Goal: Information Seeking & Learning: Learn about a topic

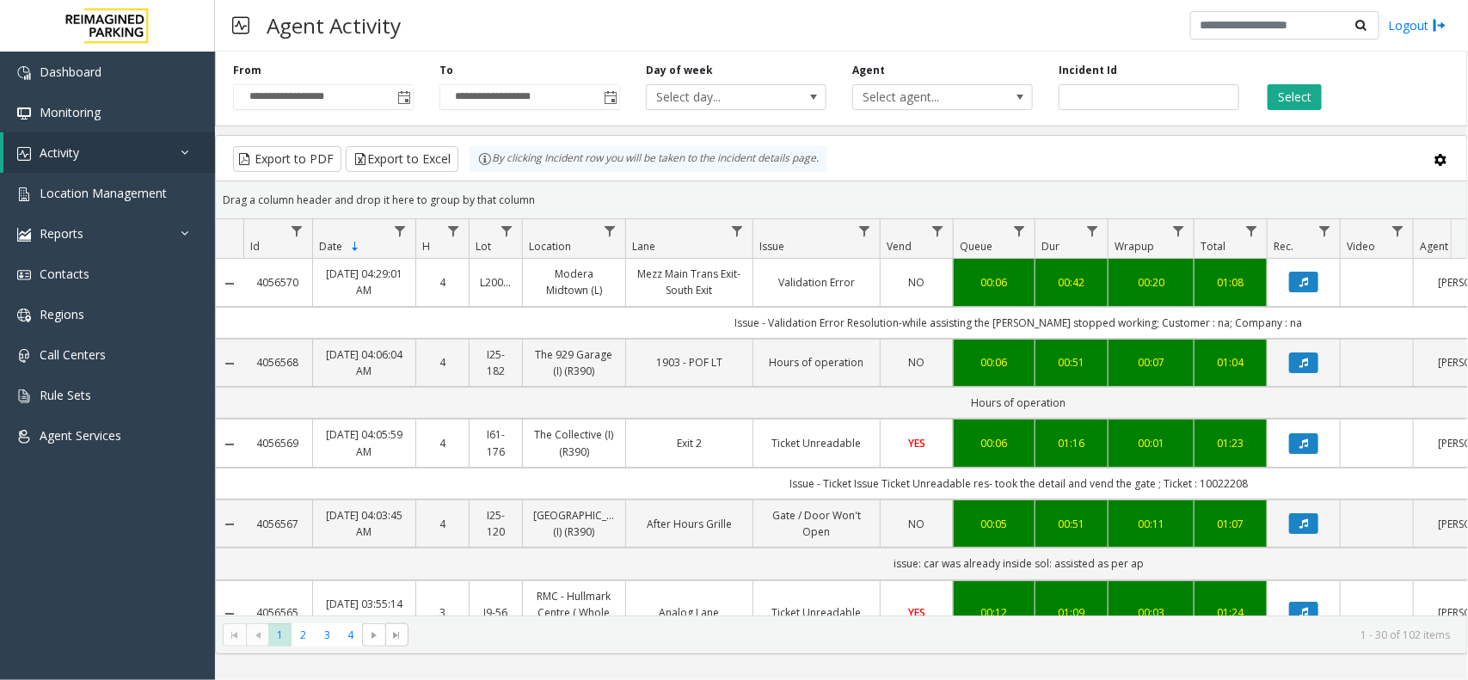
scroll to position [0, 178]
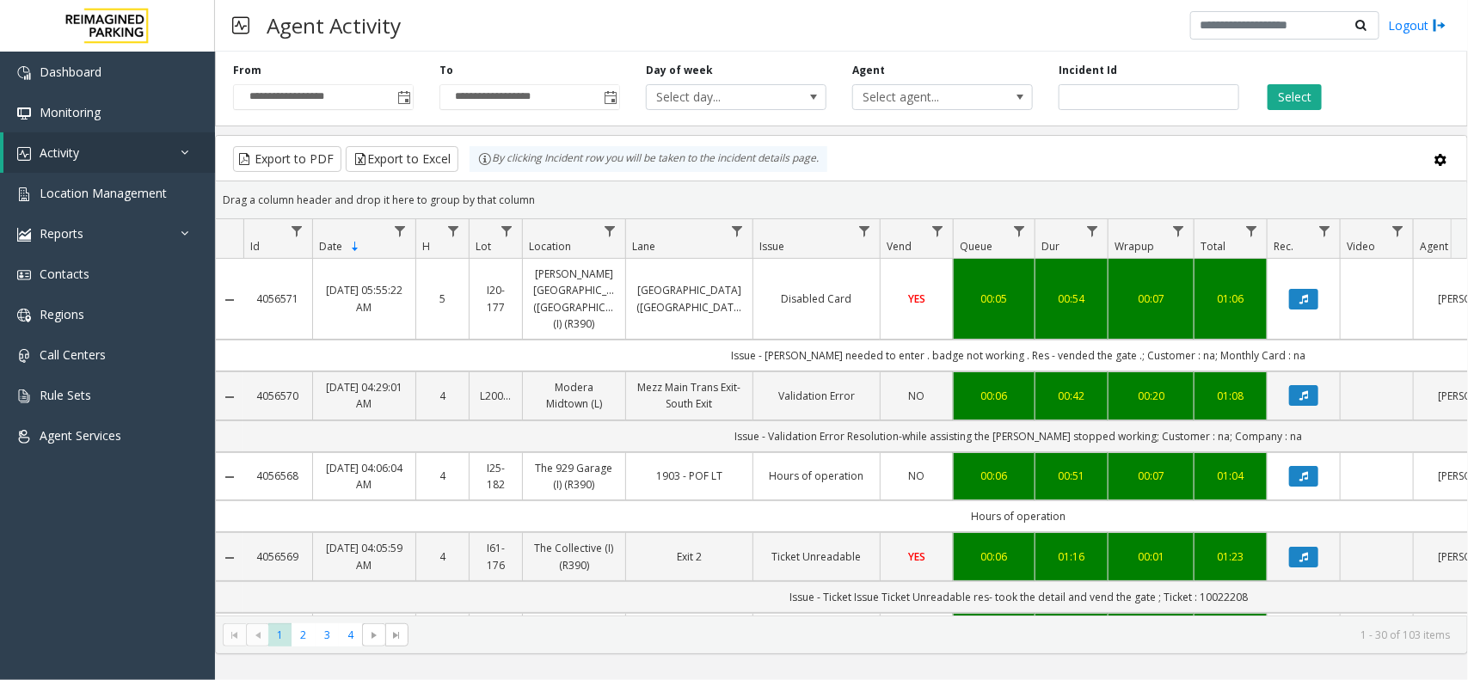
scroll to position [0, 178]
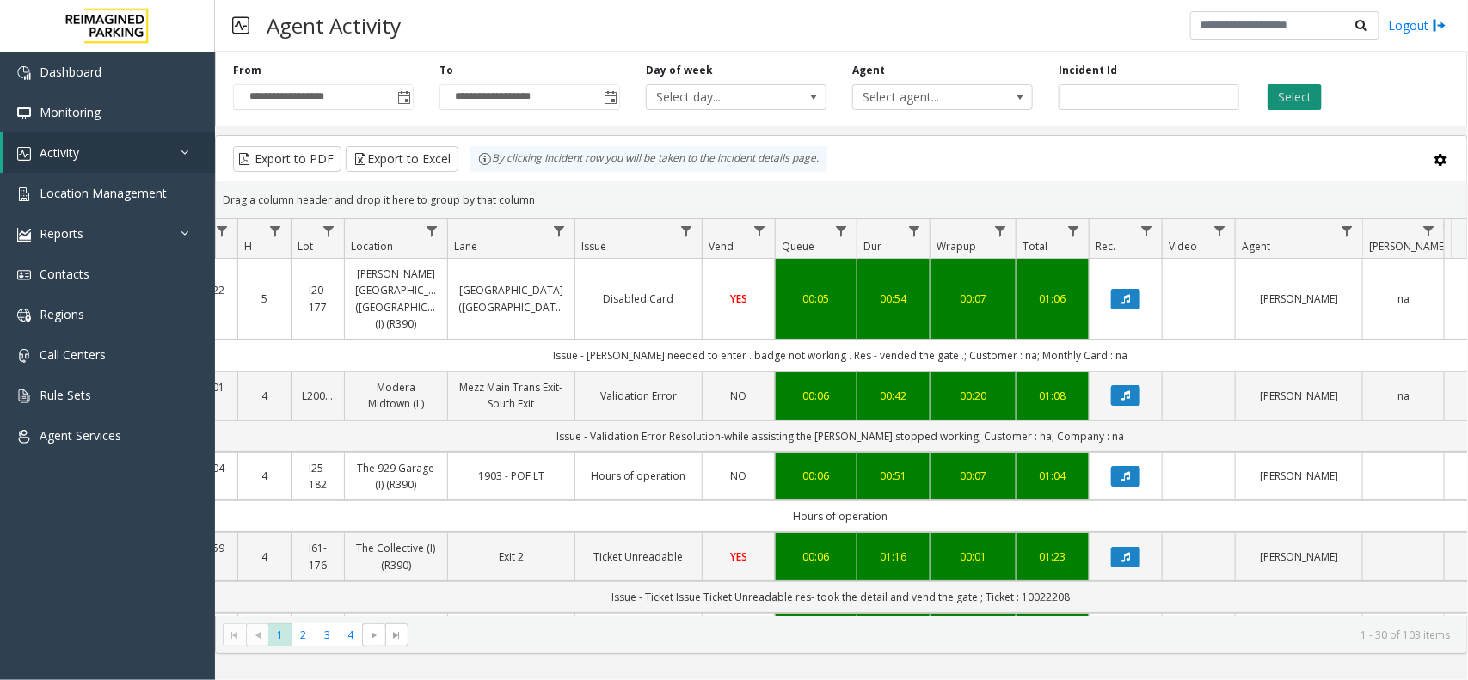
click at [1295, 95] on button "Select" at bounding box center [1294, 97] width 54 height 26
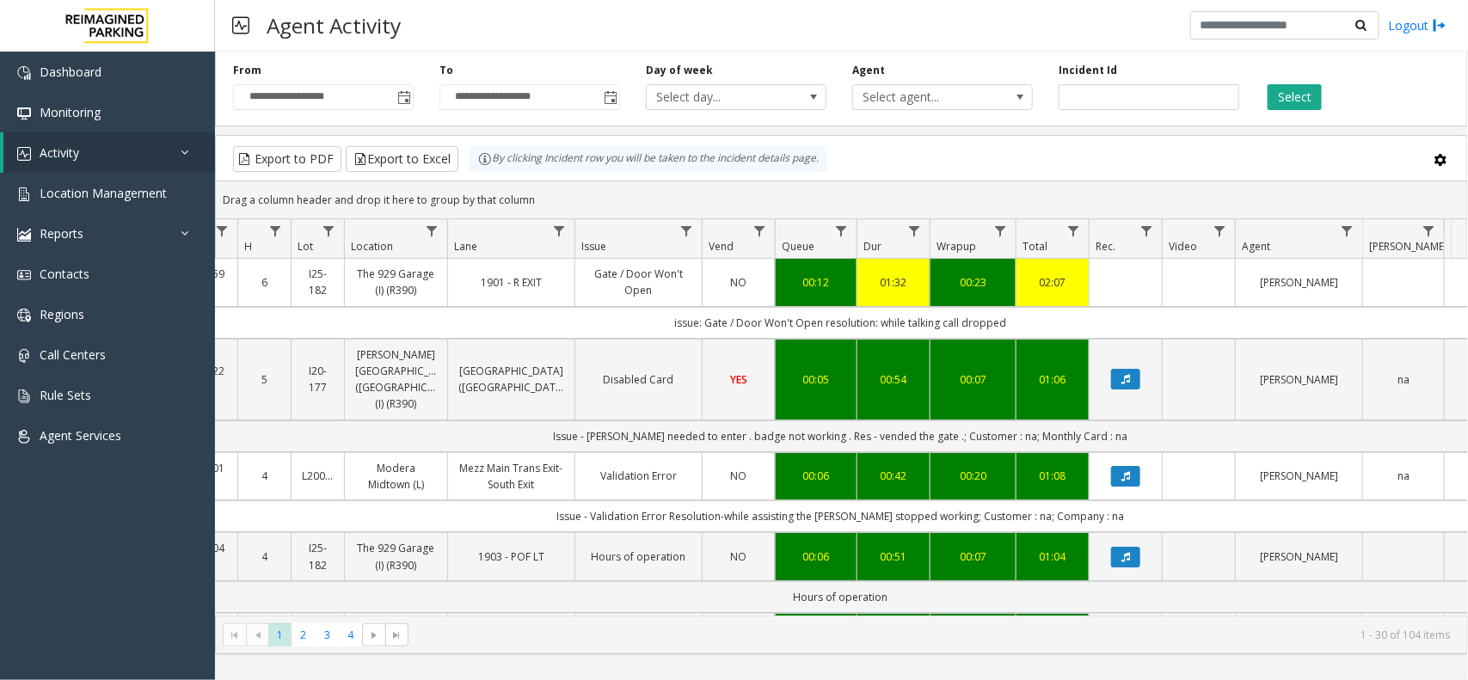
drag, startPoint x: 1042, startPoint y: 320, endPoint x: 606, endPoint y: 311, distance: 436.0
click at [606, 311] on td "issue: Gate / Door Won't Open resolution: while talking call dropped" at bounding box center [840, 323] width 1550 height 32
click at [608, 310] on td "issue: Gate / Door Won't Open resolution: while talking call dropped" at bounding box center [840, 323] width 1550 height 32
click at [619, 322] on td "issue: Gate / Door Won't Open resolution: while talking call dropped" at bounding box center [840, 323] width 1550 height 32
drag, startPoint x: 629, startPoint y: 322, endPoint x: 1015, endPoint y: 319, distance: 385.2
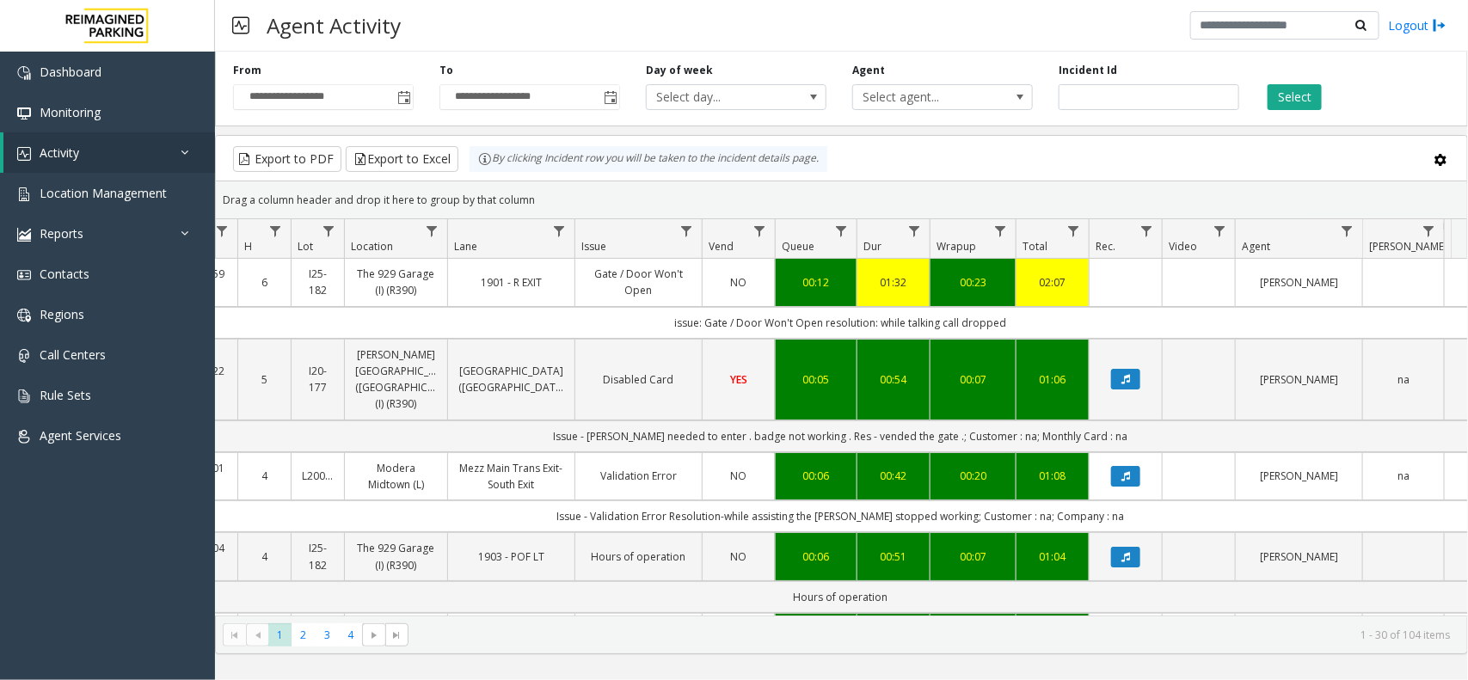
click at [1015, 319] on td "issue: Gate / Door Won't Open resolution: while talking call dropped" at bounding box center [840, 323] width 1550 height 32
drag, startPoint x: 1020, startPoint y: 324, endPoint x: 624, endPoint y: 316, distance: 395.6
click at [624, 316] on td "issue: Gate / Door Won't Open resolution: while talking call dropped" at bounding box center [840, 323] width 1550 height 32
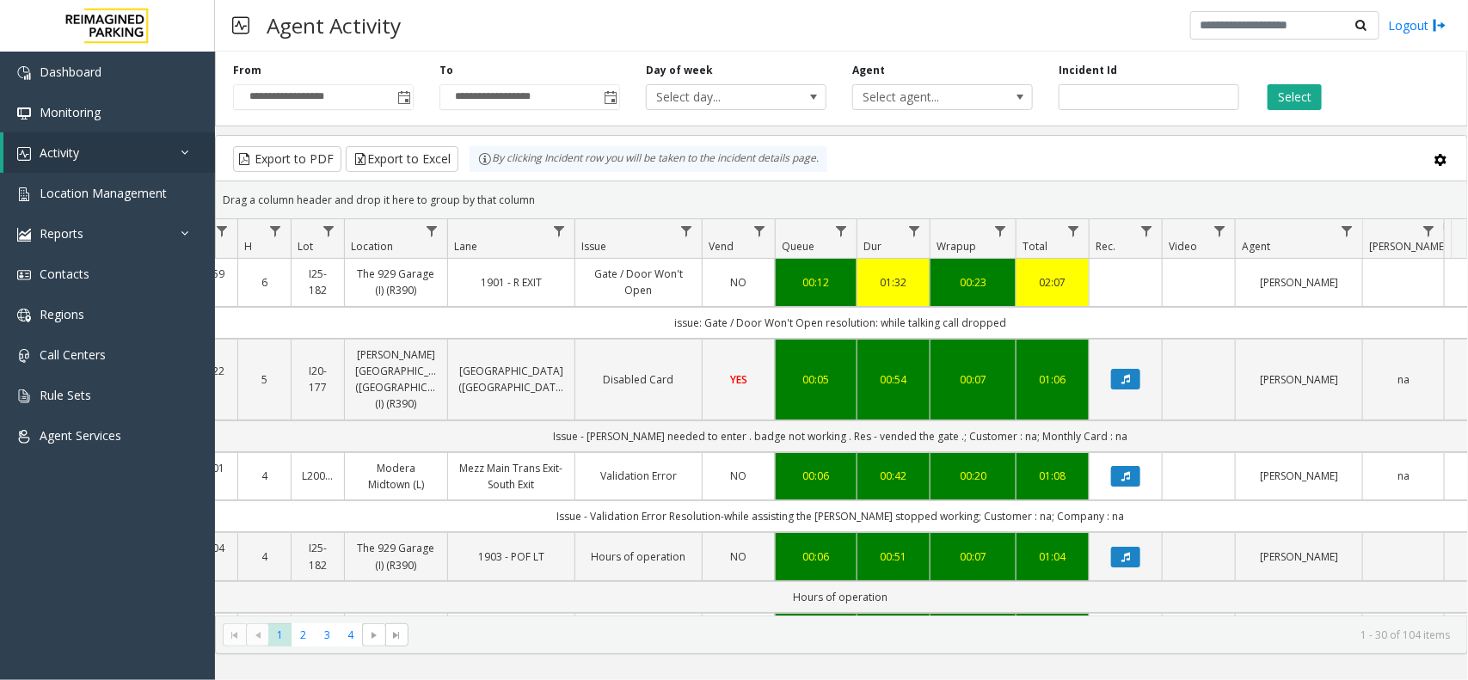
drag, startPoint x: 623, startPoint y: 316, endPoint x: 1070, endPoint y: 325, distance: 447.2
click at [1070, 325] on td "issue: Gate / Door Won't Open resolution: while talking call dropped" at bounding box center [840, 323] width 1550 height 32
click at [1068, 328] on td "issue: Gate / Door Won't Open resolution: while talking call dropped" at bounding box center [840, 323] width 1550 height 32
click at [1064, 323] on td "issue: Gate / Door Won't Open resolution: while talking call dropped" at bounding box center [840, 323] width 1550 height 32
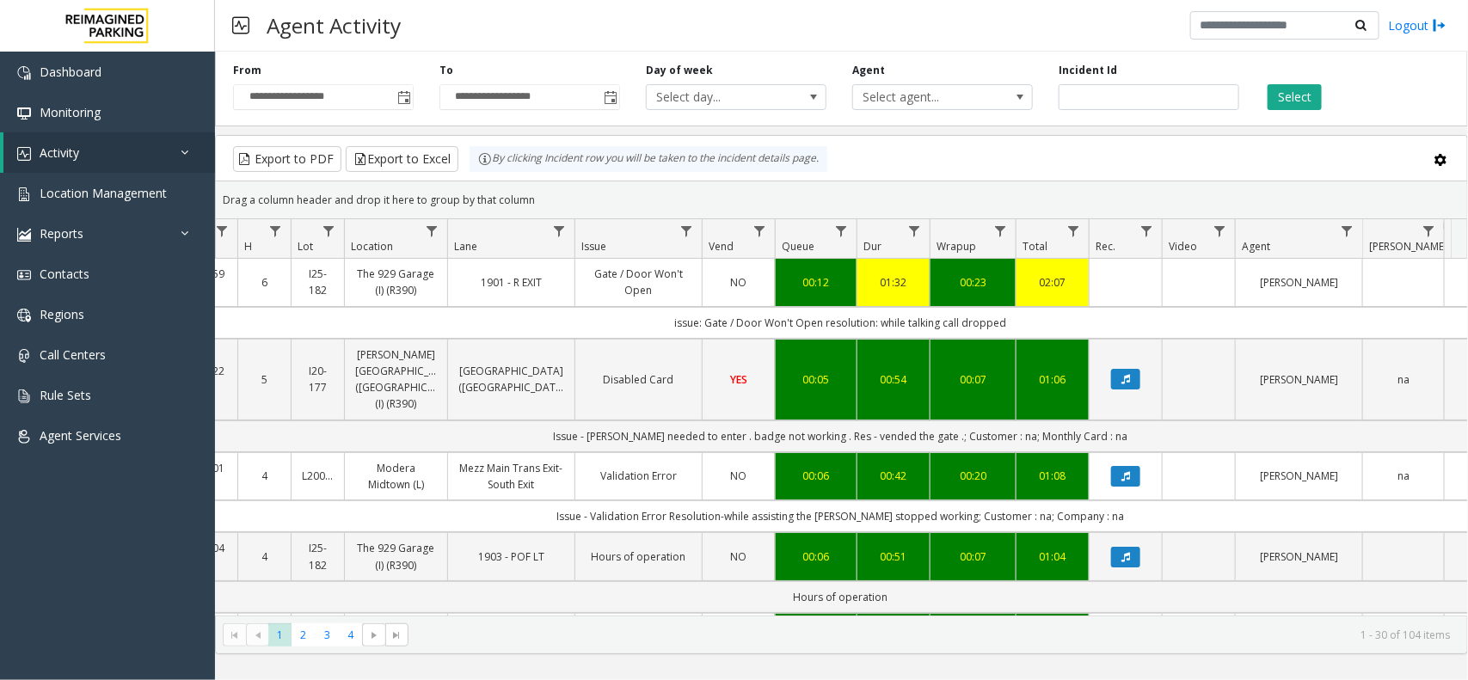
drag, startPoint x: 1064, startPoint y: 322, endPoint x: 664, endPoint y: 320, distance: 400.7
click at [664, 320] on td "issue: Gate / Door Won't Open resolution: while talking call dropped" at bounding box center [840, 323] width 1550 height 32
drag, startPoint x: 656, startPoint y: 321, endPoint x: 1038, endPoint y: 319, distance: 381.7
click at [1038, 319] on td "issue: Gate / Door Won't Open resolution: while talking call dropped" at bounding box center [840, 323] width 1550 height 32
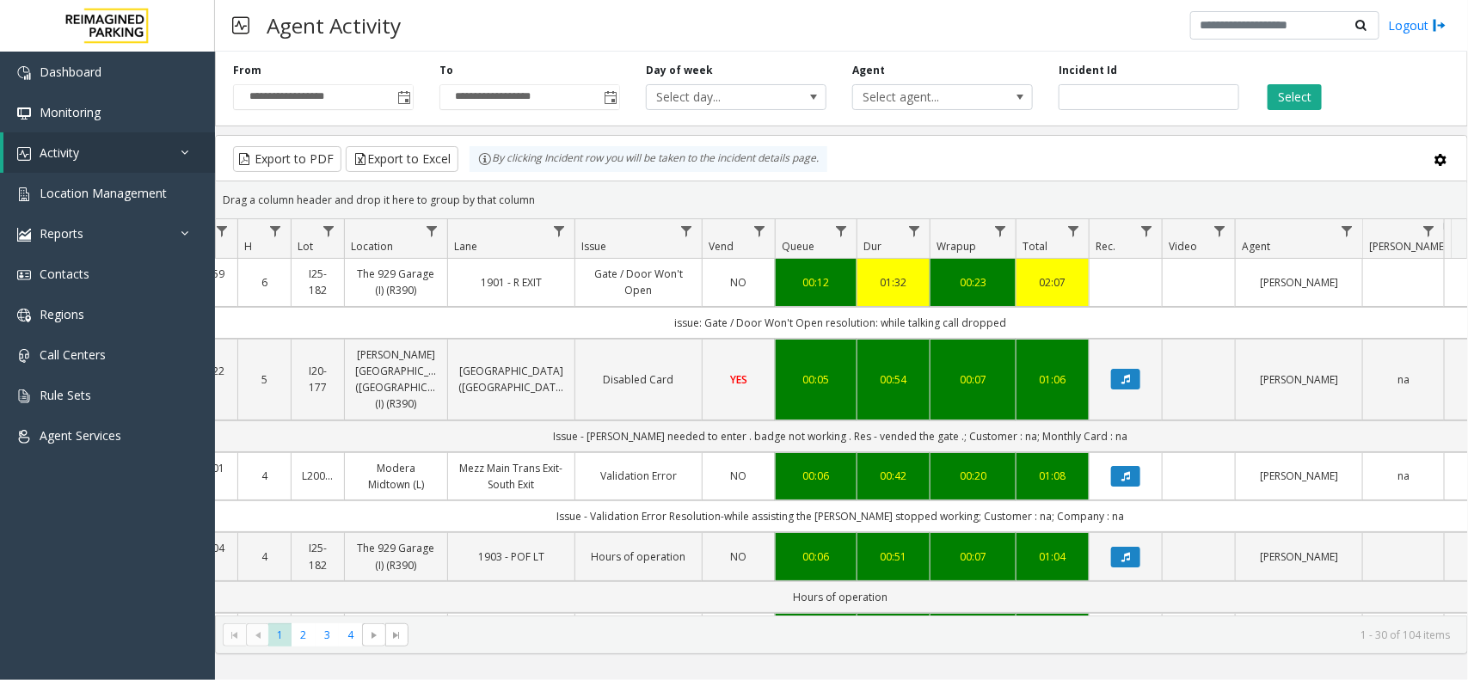
click at [1038, 319] on td "issue: Gate / Door Won't Open resolution: while talking call dropped" at bounding box center [840, 323] width 1550 height 32
drag, startPoint x: 1034, startPoint y: 320, endPoint x: 666, endPoint y: 318, distance: 368.0
click at [667, 318] on td "issue: Gate / Door Won't Open resolution: while talking call dropped" at bounding box center [840, 323] width 1550 height 32
click at [651, 318] on td "issue: Gate / Door Won't Open resolution: while talking call dropped" at bounding box center [840, 323] width 1550 height 32
click at [879, 164] on div "Export to PDF Export to Excel By clicking Incident row you will be taken to the…" at bounding box center [841, 159] width 1222 height 26
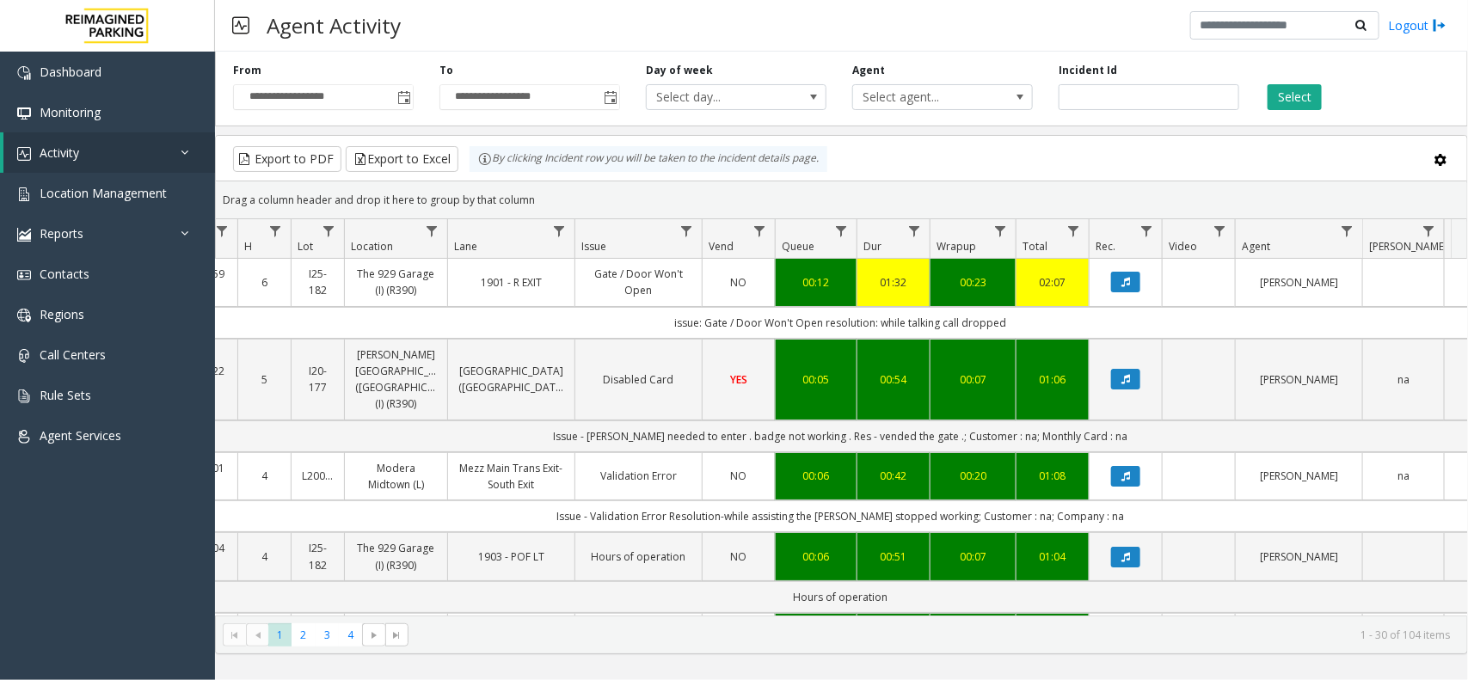
click at [947, 203] on div "Drag a column header and drop it here to group by that column" at bounding box center [841, 200] width 1251 height 30
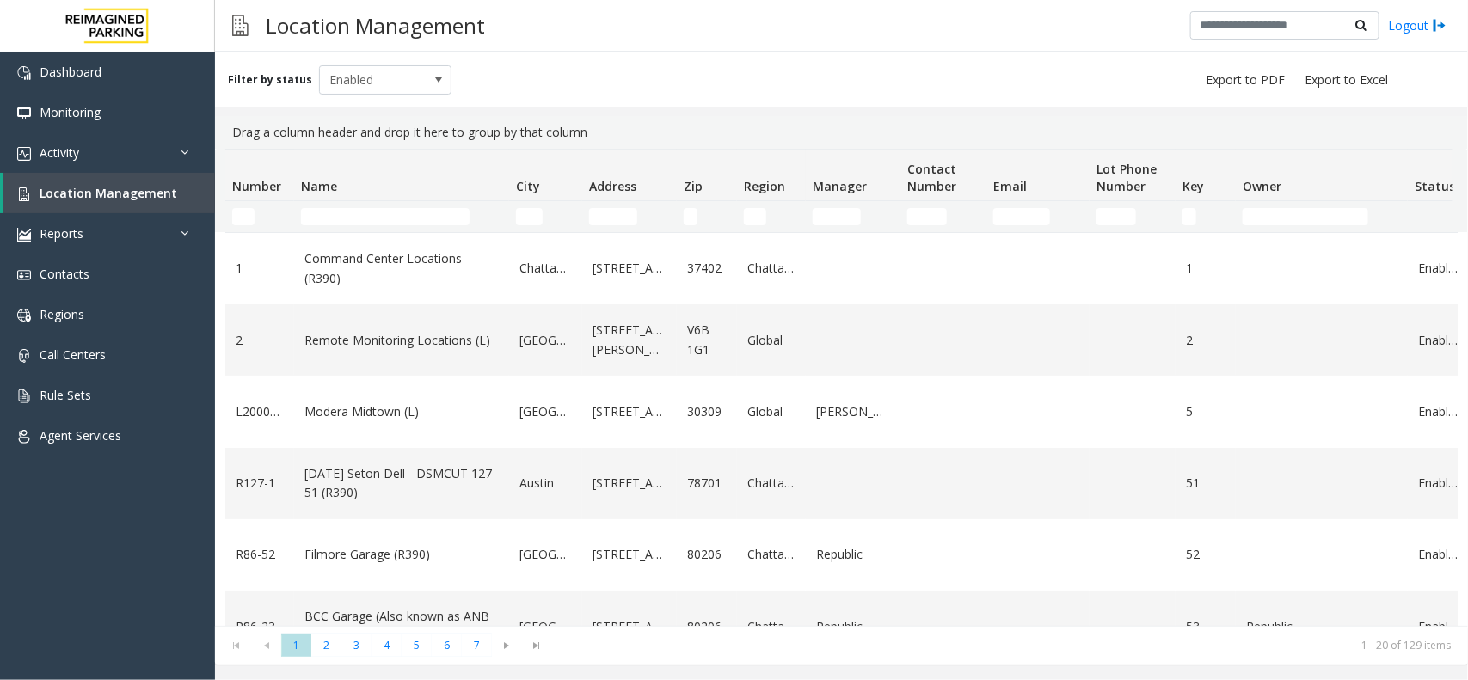
click at [363, 203] on td "Name Filter" at bounding box center [401, 216] width 215 height 31
click at [361, 213] on input "Name Filter" at bounding box center [385, 216] width 169 height 17
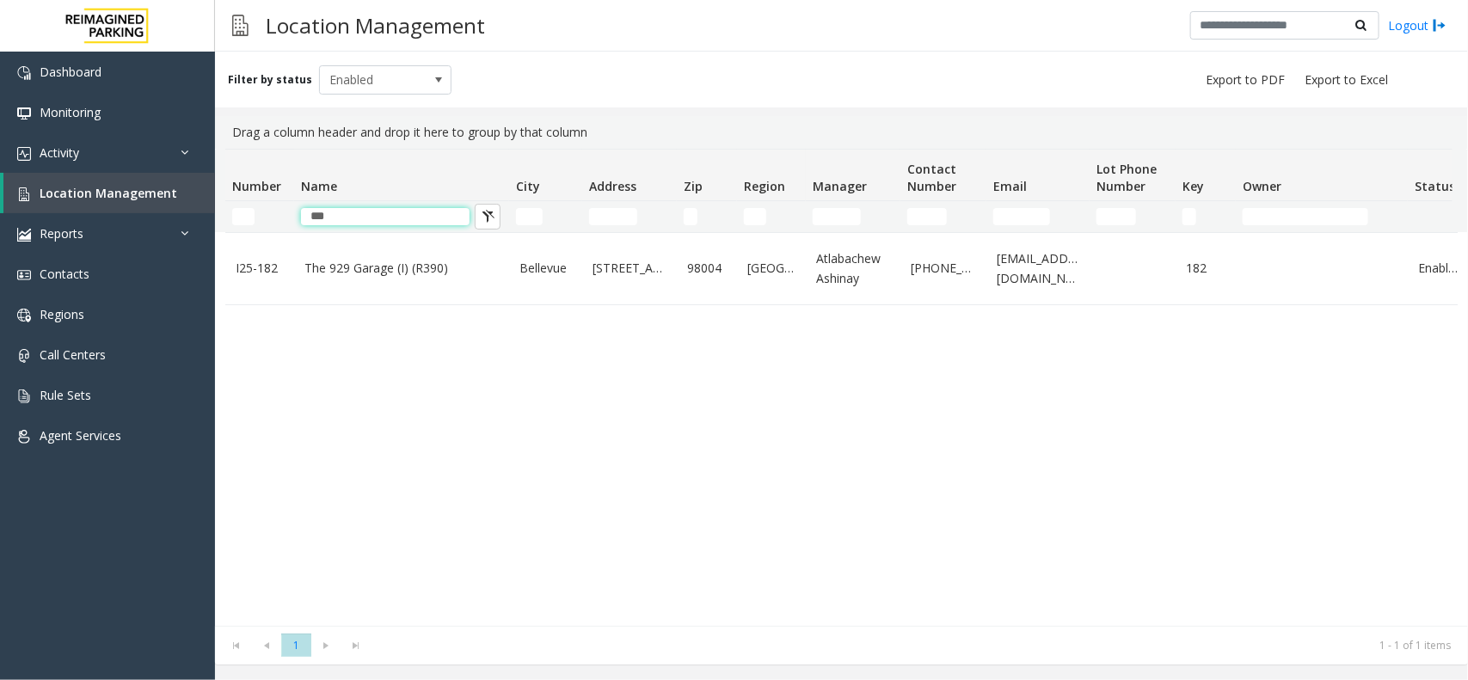
type input "***"
click at [381, 267] on link "The 929 Garage (I) (R390)" at bounding box center [401, 268] width 194 height 19
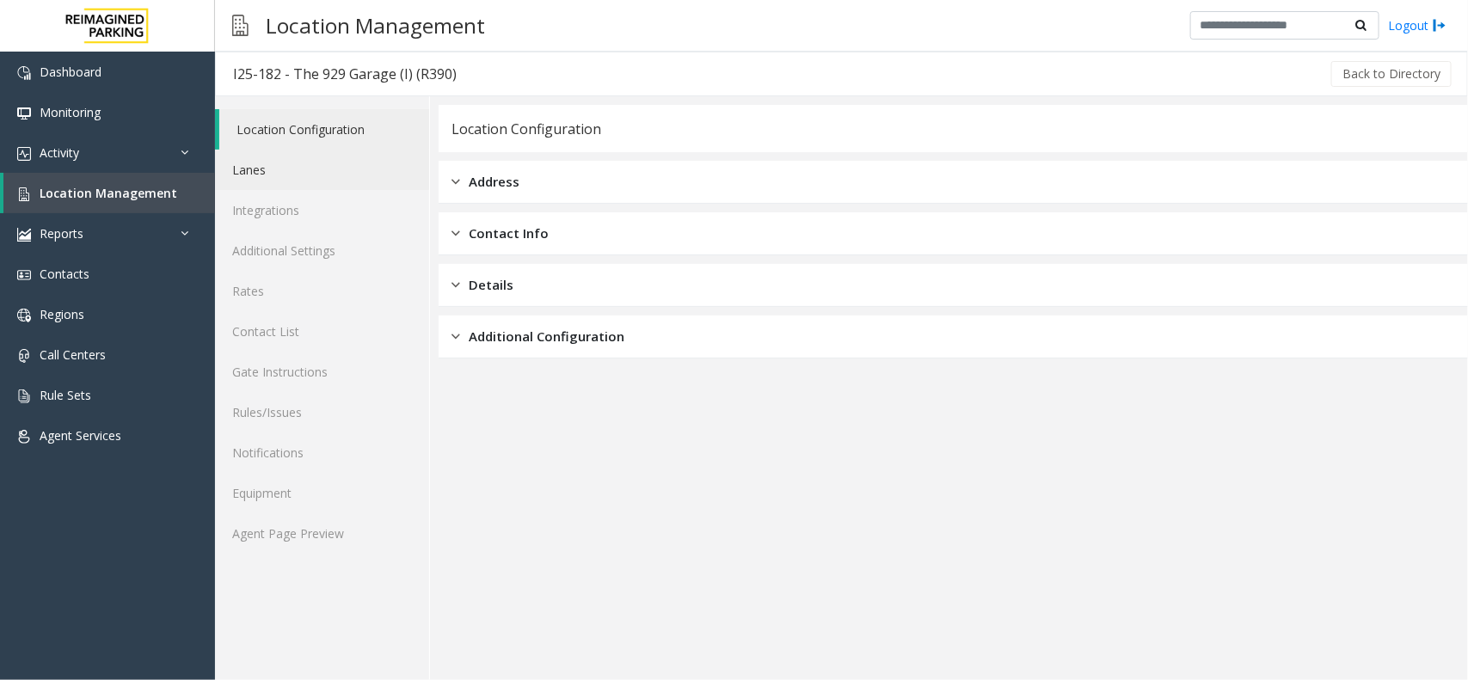
click at [286, 183] on link "Lanes" at bounding box center [322, 170] width 214 height 40
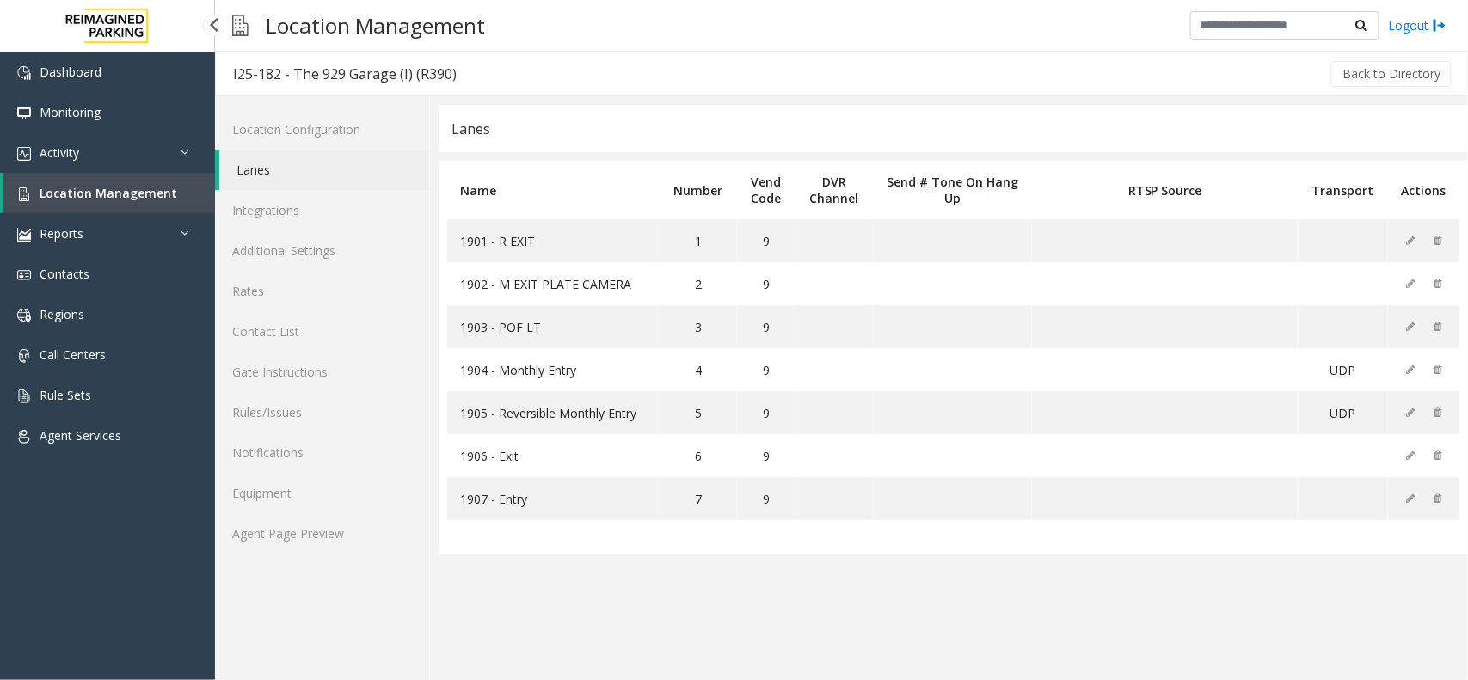
click at [122, 186] on span "Location Management" at bounding box center [109, 193] width 138 height 16
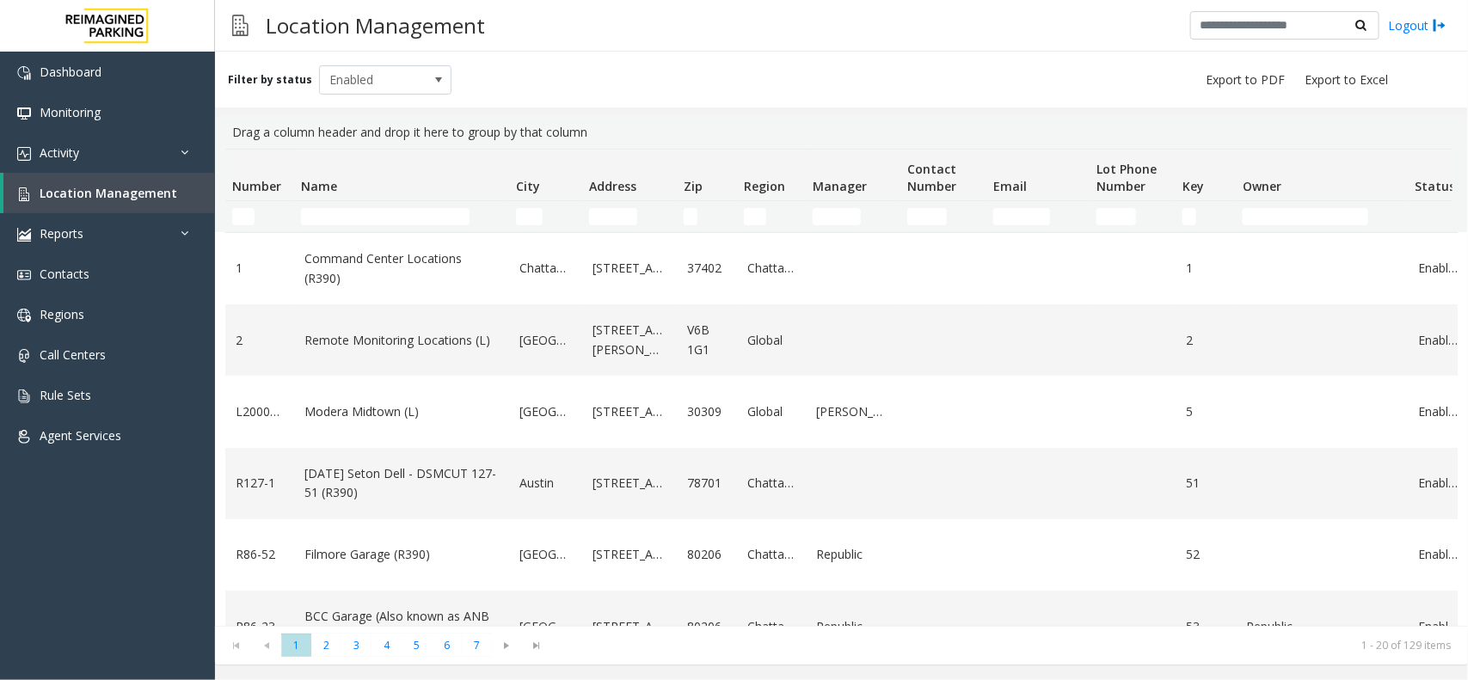
click at [410, 229] on td "Name Filter" at bounding box center [401, 216] width 215 height 31
click at [410, 220] on input "Name Filter" at bounding box center [385, 216] width 169 height 17
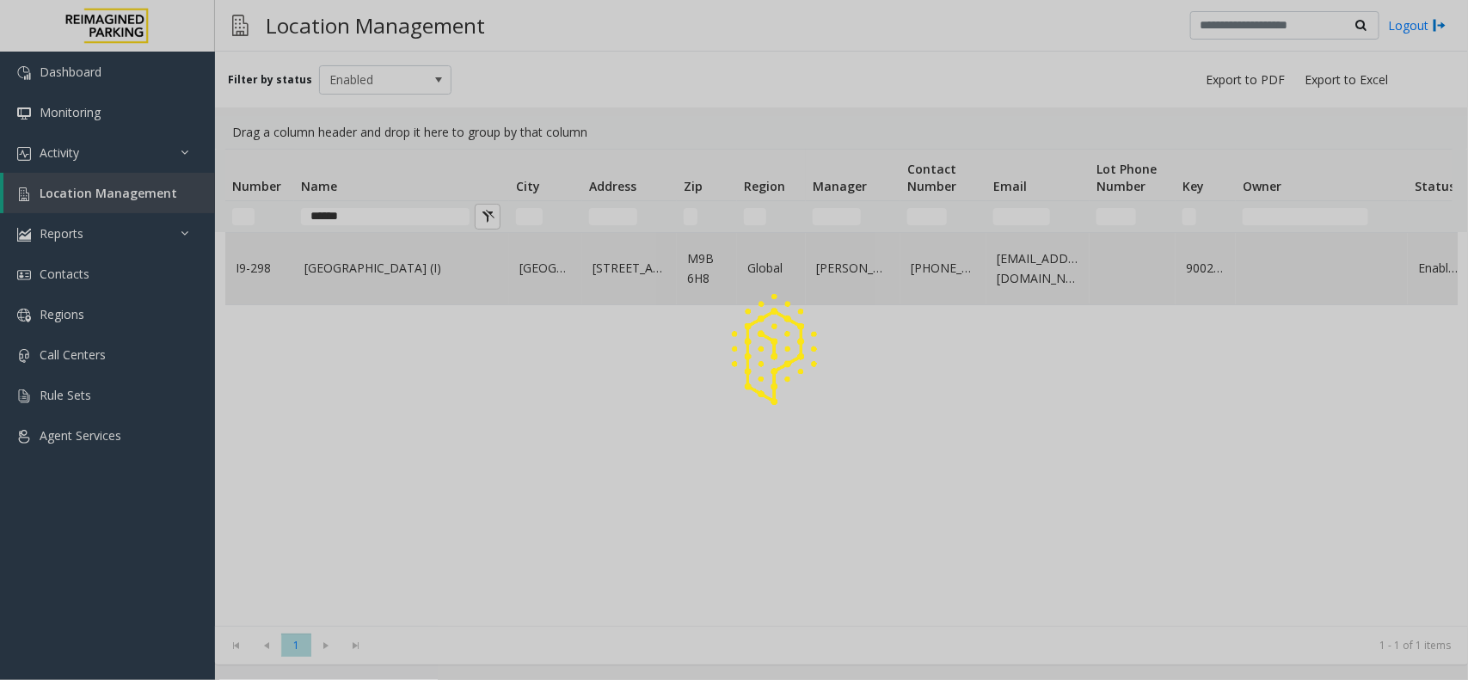
type input "******"
click at [431, 268] on link "Dundas Kipling Centre (I)" at bounding box center [401, 268] width 194 height 19
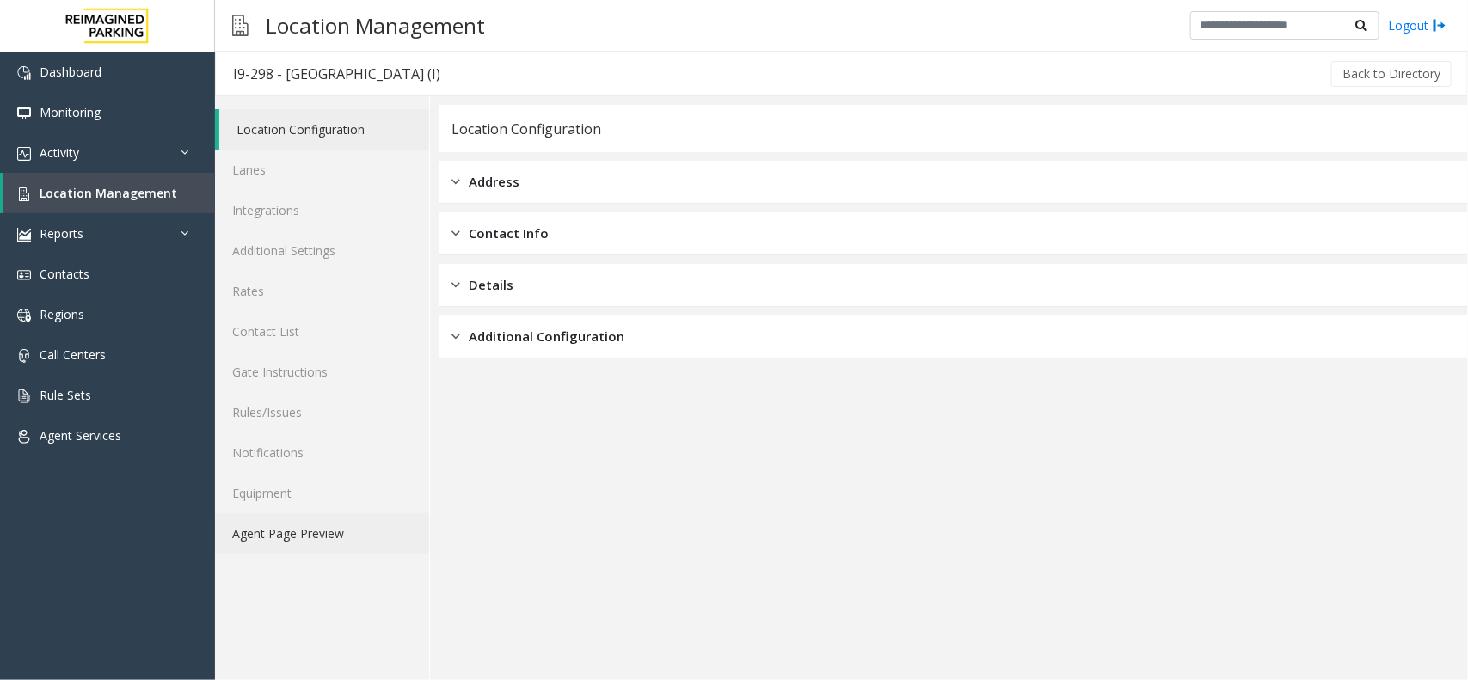
click at [364, 543] on link "Agent Page Preview" at bounding box center [322, 533] width 214 height 40
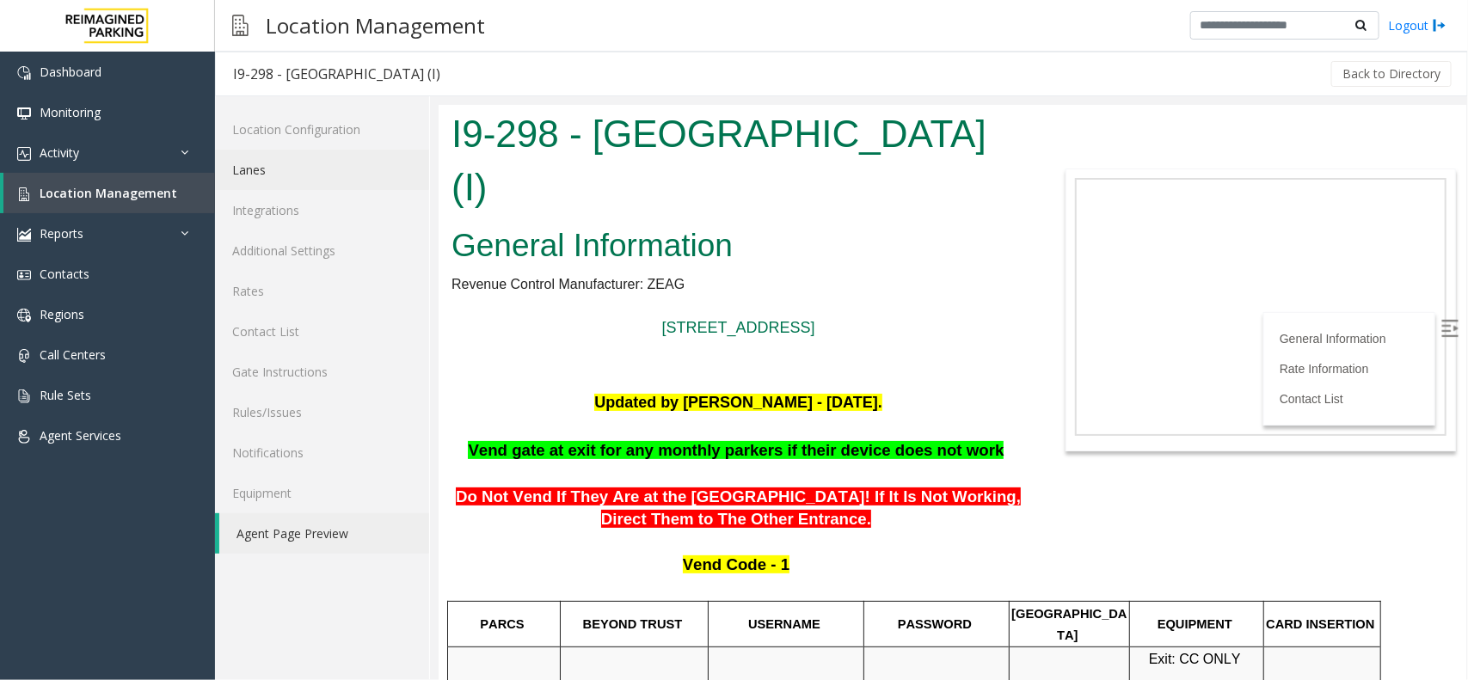
click at [289, 168] on link "Lanes" at bounding box center [322, 170] width 214 height 40
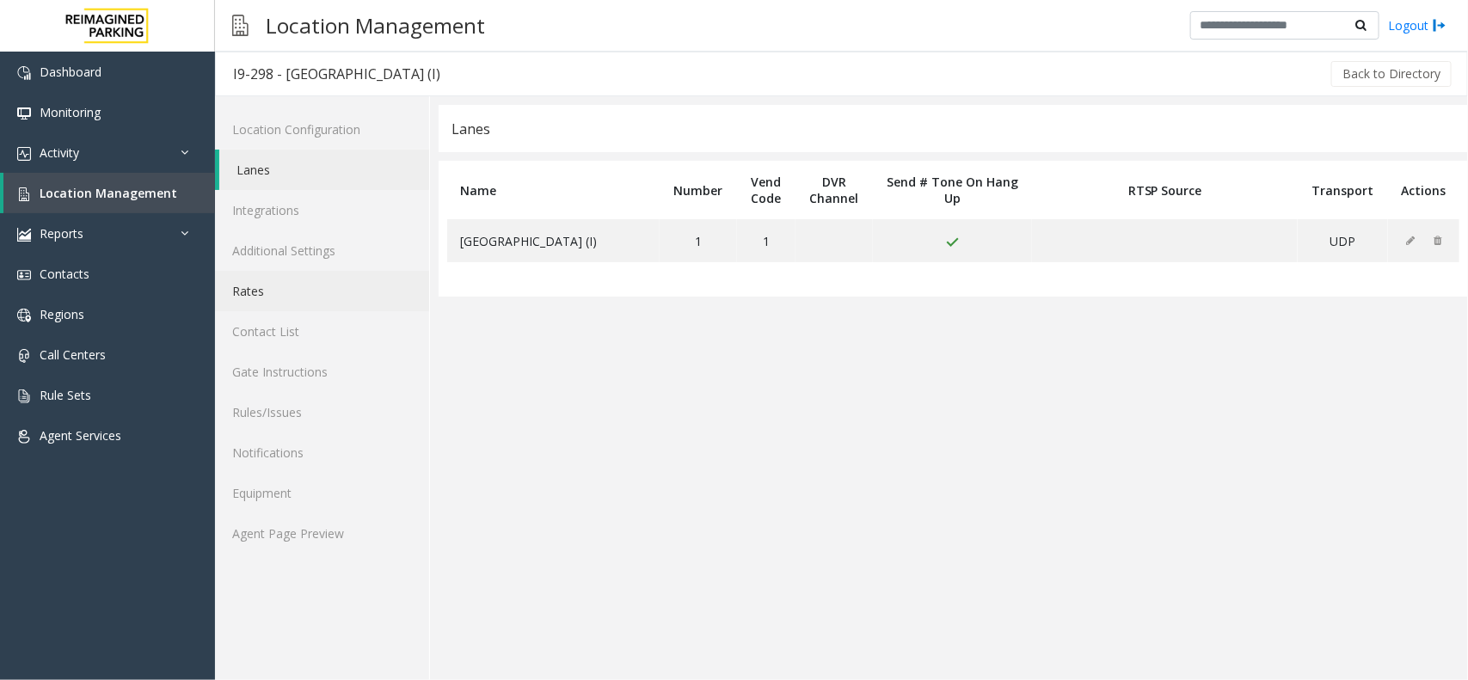
click at [290, 281] on link "Rates" at bounding box center [322, 291] width 214 height 40
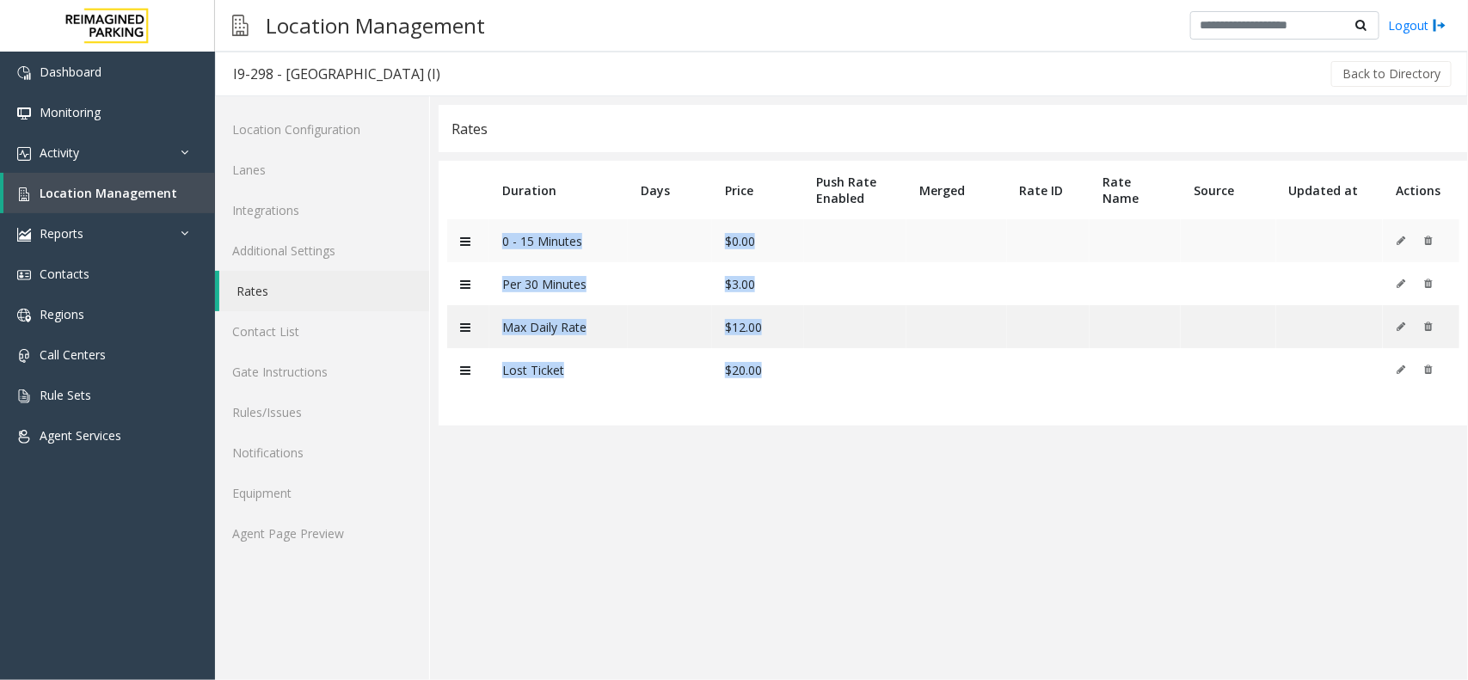
drag, startPoint x: 769, startPoint y: 378, endPoint x: 467, endPoint y: 228, distance: 338.0
click at [467, 228] on tbody "0 - 15 Minutes $0.00 Per 30 Minutes $3.00 Max Daily Rate $12.00 Lost Ticket $20…" at bounding box center [953, 305] width 1012 height 172
click at [710, 434] on app-rates "Rates Duration Days Price Push Rate Enabled Merged Rate ID Rate Name Source Upd…" at bounding box center [952, 392] width 1029 height 575
drag, startPoint x: 775, startPoint y: 374, endPoint x: 514, endPoint y: 224, distance: 300.8
click at [514, 224] on tbody "0 - 15 Minutes $0.00 Per 30 Minutes $3.00 Max Daily Rate $12.00 Lost Ticket $20…" at bounding box center [953, 305] width 1012 height 172
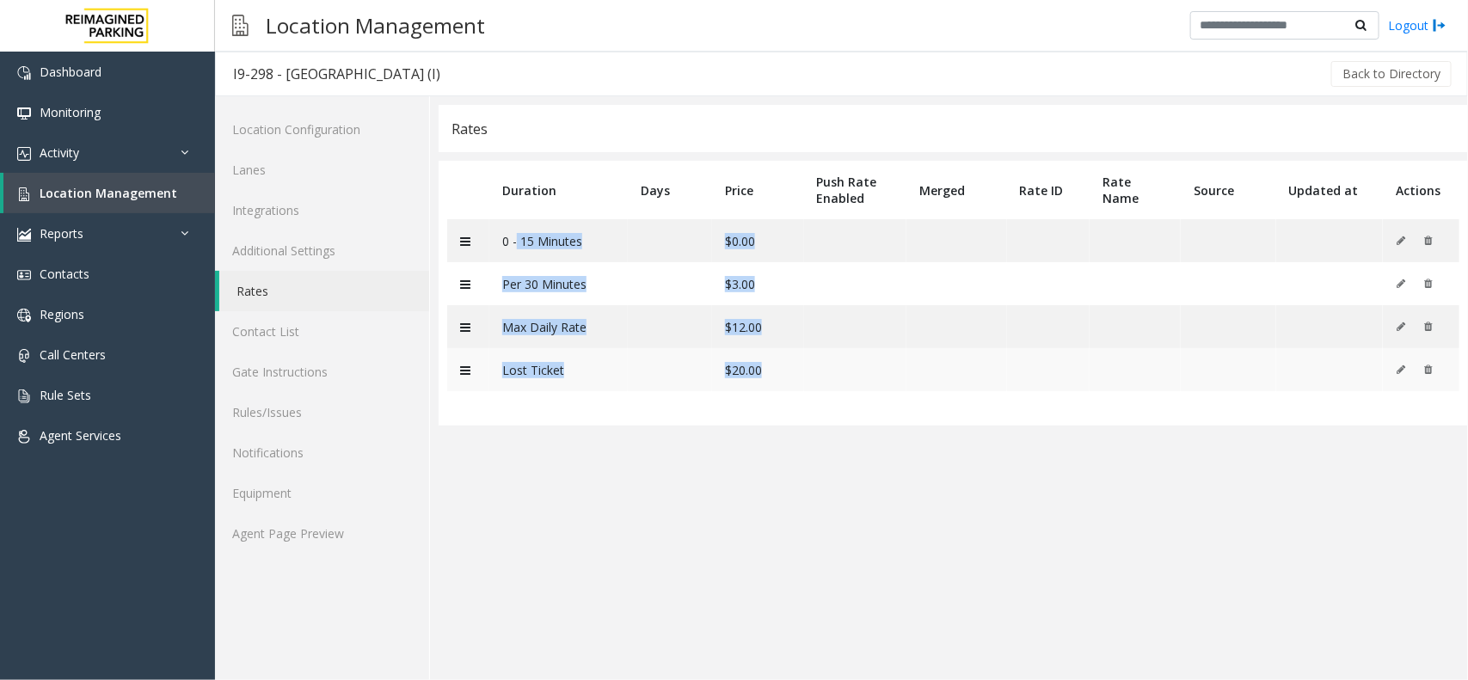
click at [615, 362] on td "Lost Ticket" at bounding box center [558, 369] width 139 height 43
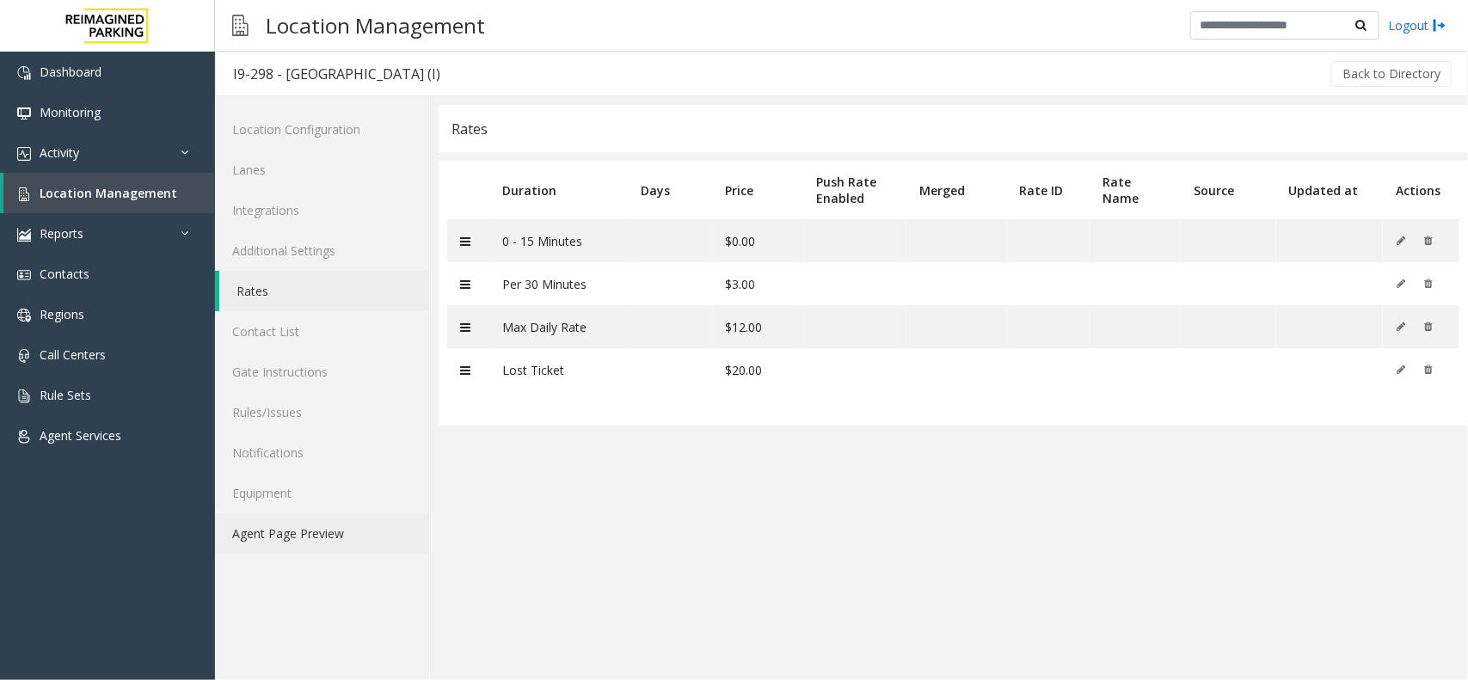
click at [325, 535] on link "Agent Page Preview" at bounding box center [322, 533] width 214 height 40
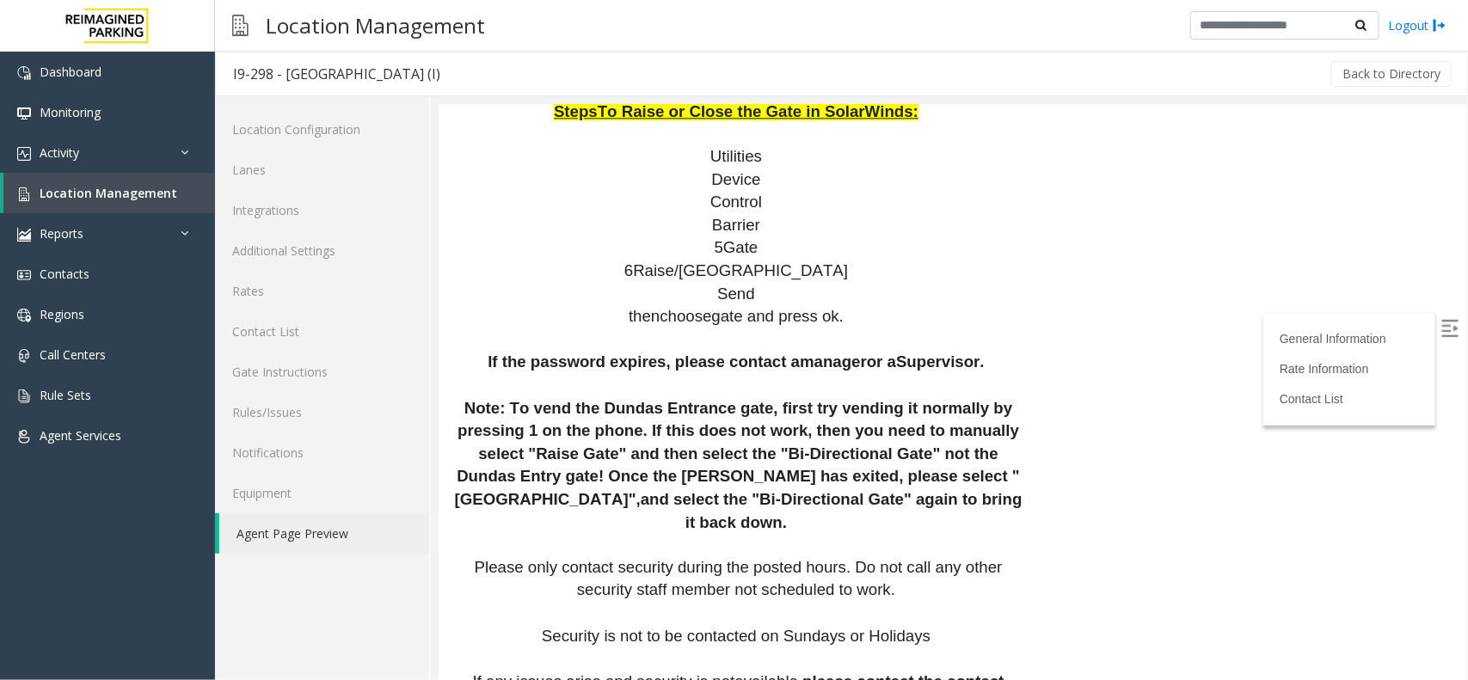
scroll to position [2042, 0]
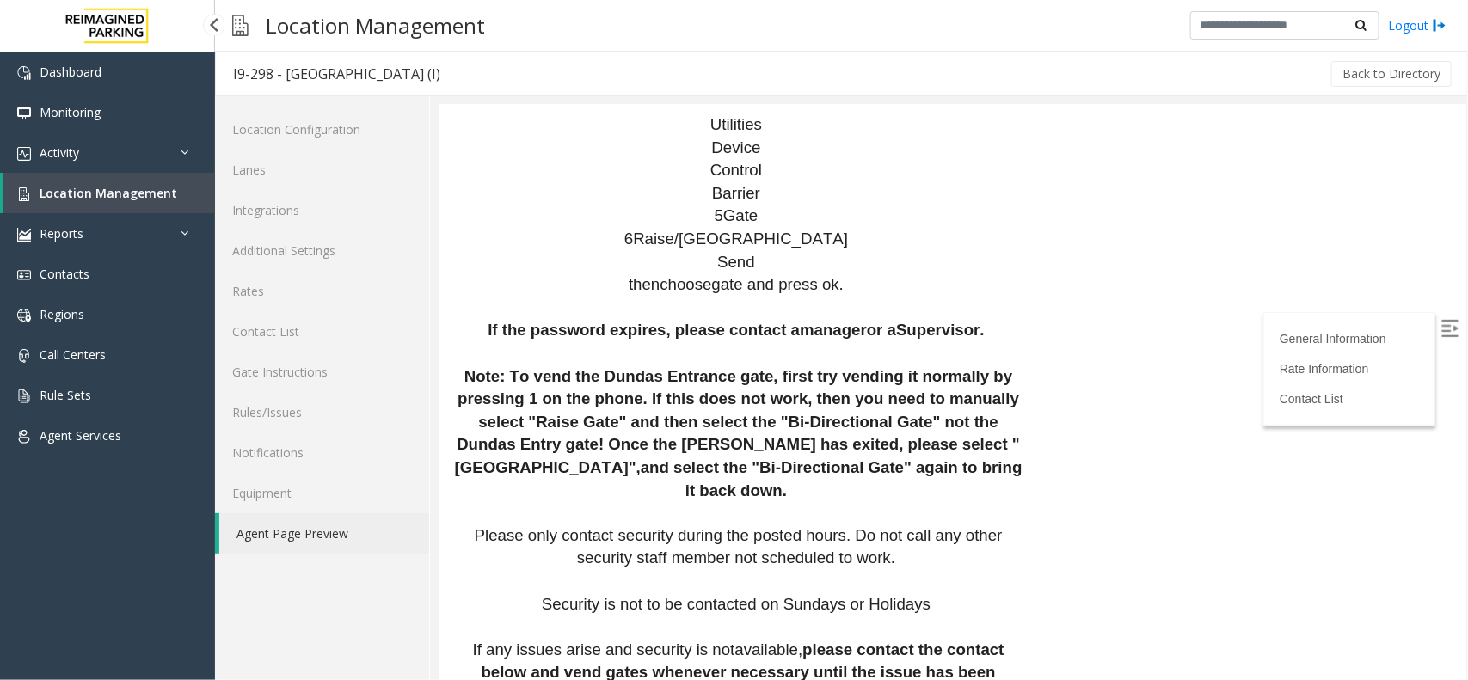
click at [182, 194] on link "Location Management" at bounding box center [109, 193] width 212 height 40
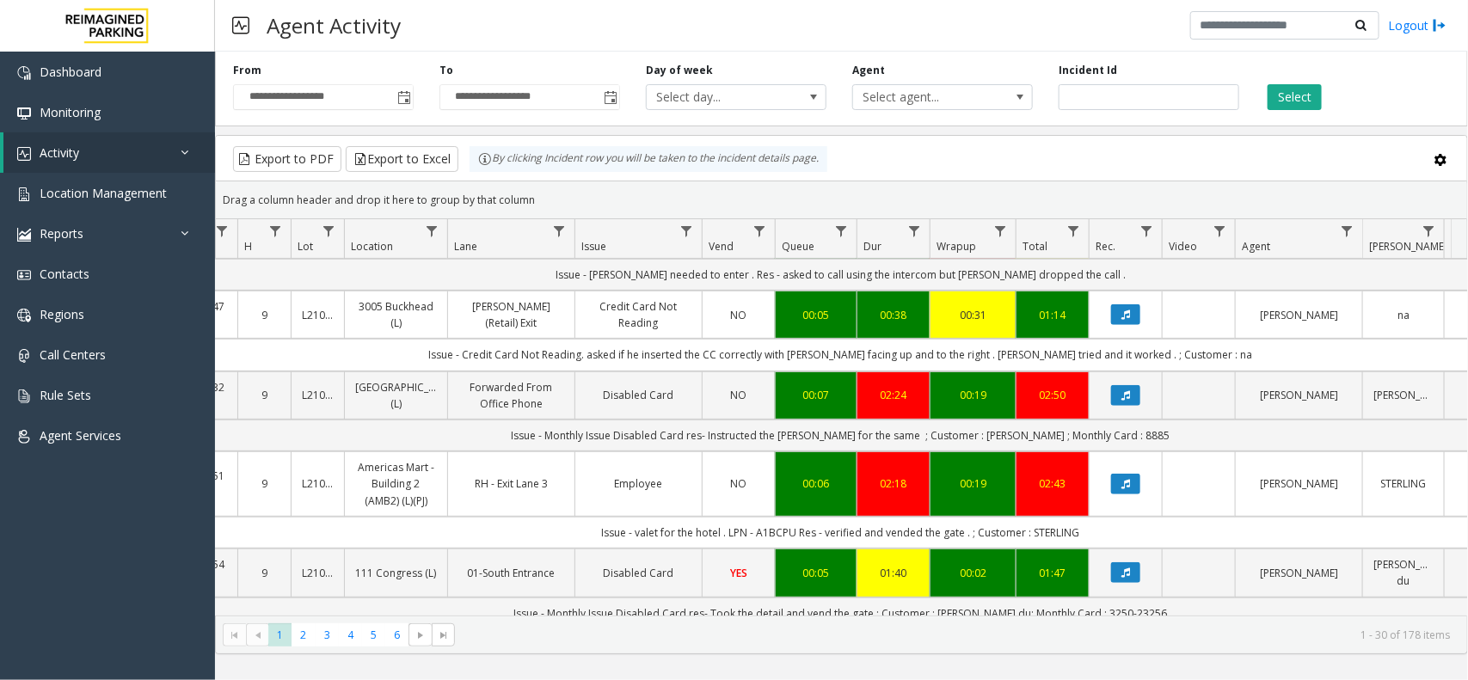
scroll to position [0, 178]
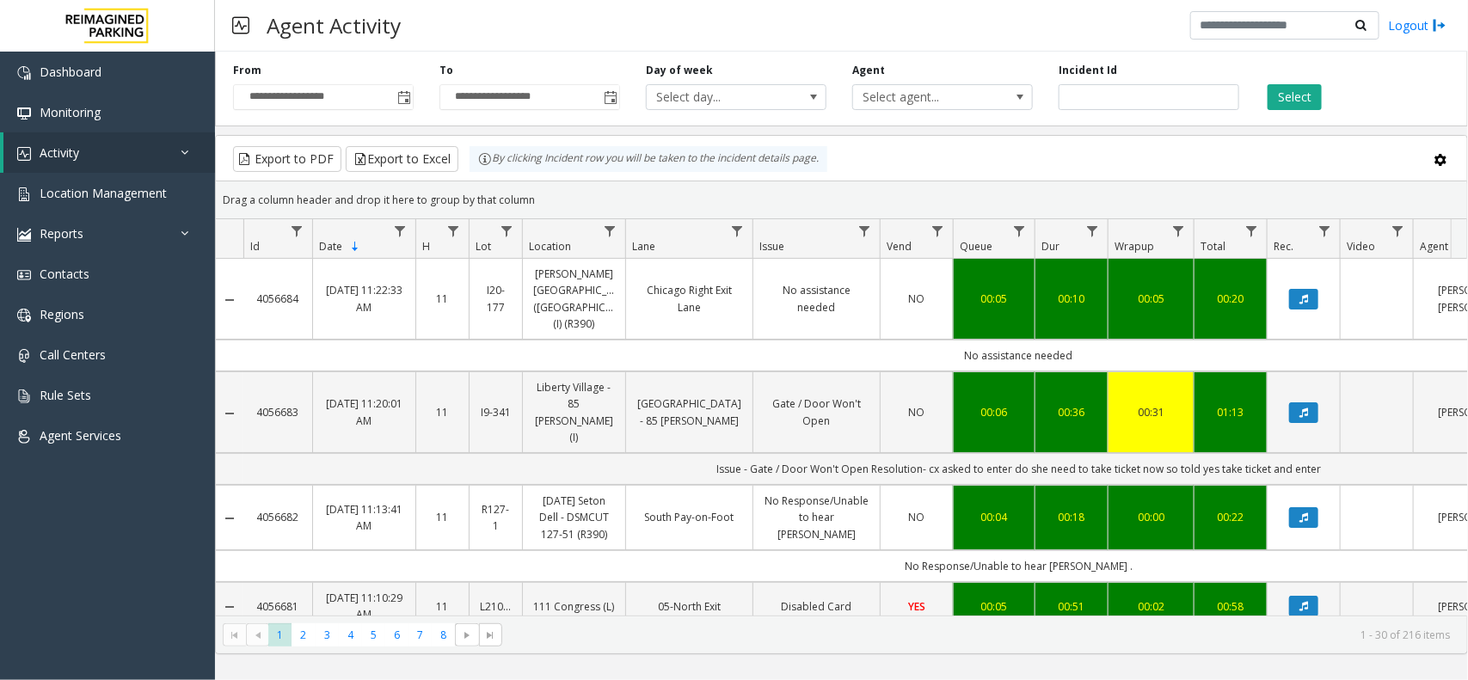
scroll to position [0, 178]
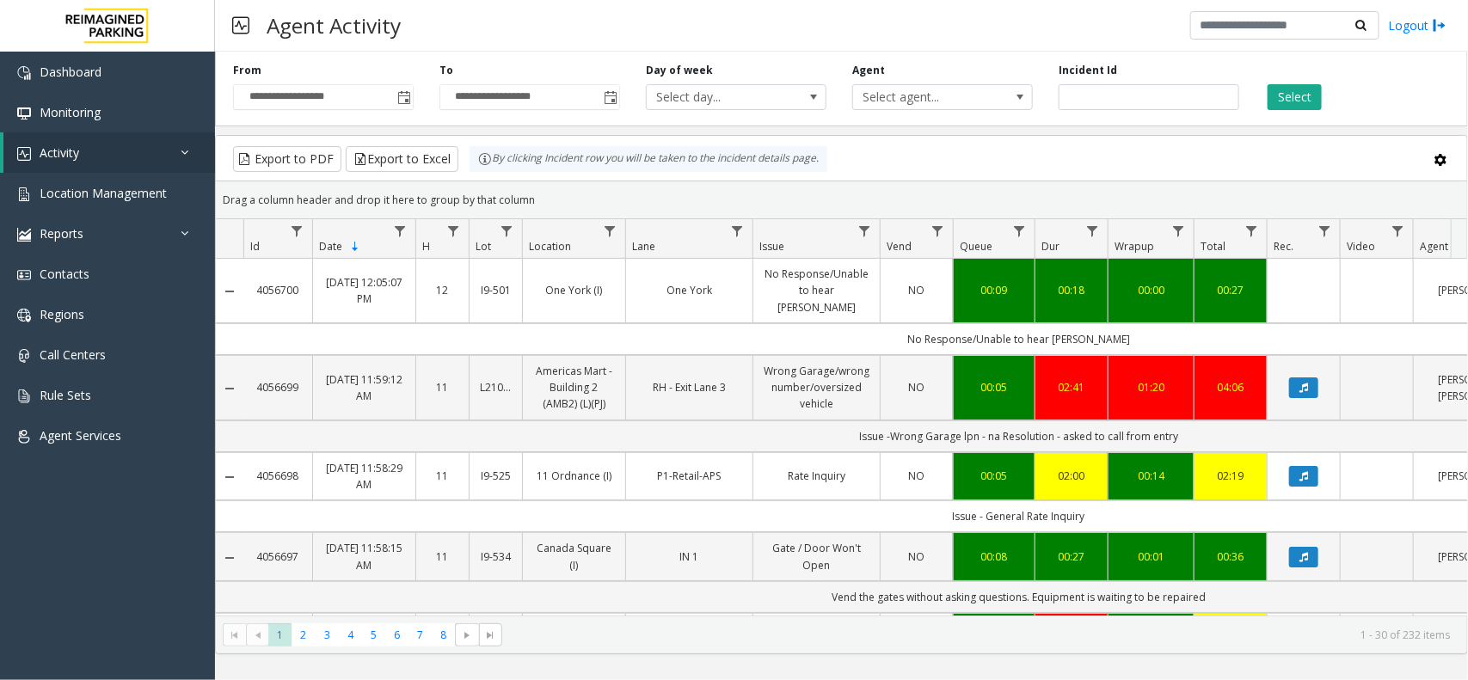
scroll to position [0, 178]
